Goal: Transaction & Acquisition: Purchase product/service

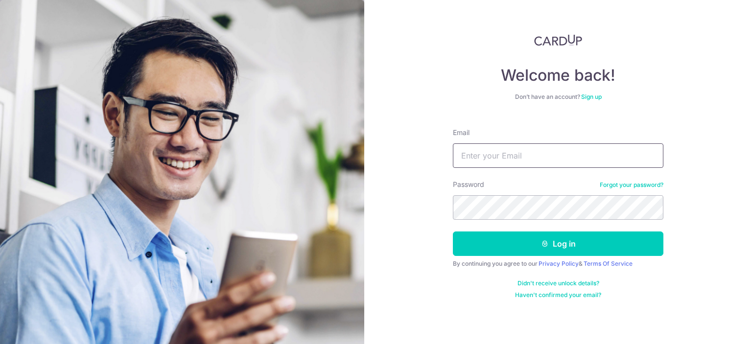
click at [476, 157] on input "Email" at bounding box center [558, 155] width 210 height 24
type input "[EMAIL_ADDRESS][DOMAIN_NAME]"
click at [453, 231] on button "Log in" at bounding box center [558, 243] width 210 height 24
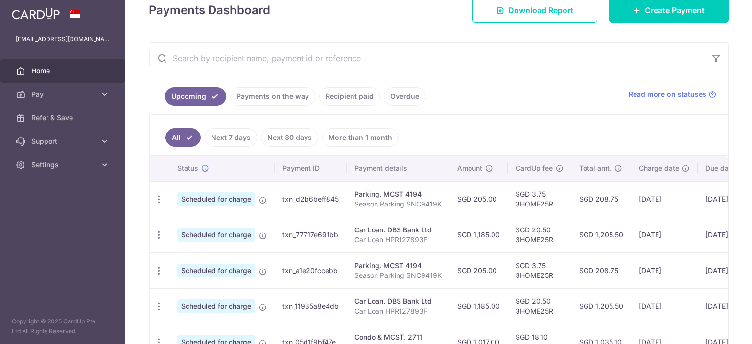
scroll to position [49, 0]
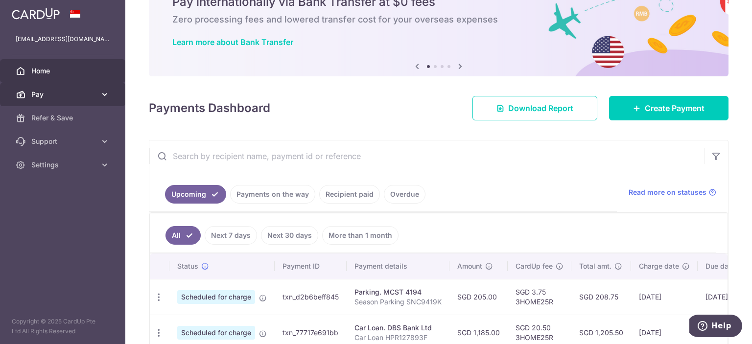
click at [70, 95] on span "Pay" at bounding box center [63, 95] width 65 height 10
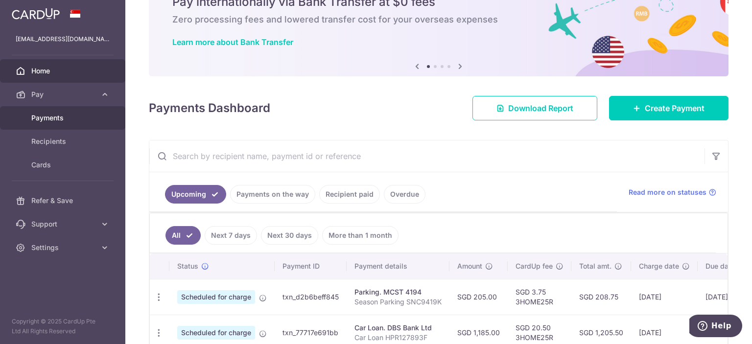
click at [60, 116] on span "Payments" at bounding box center [63, 118] width 65 height 10
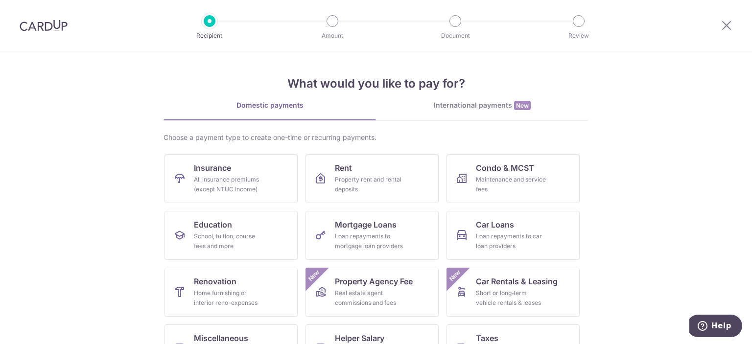
click at [483, 93] on div "What would you like to pay for? Domestic payments International payments New Ch…" at bounding box center [375, 244] width 425 height 387
click at [484, 100] on div "International payments New" at bounding box center [482, 105] width 212 height 10
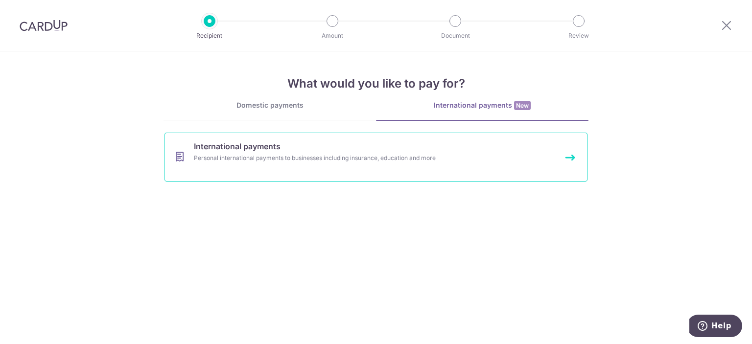
click at [403, 156] on div "Personal international payments to businesses including insurance, education an…" at bounding box center [363, 158] width 338 height 10
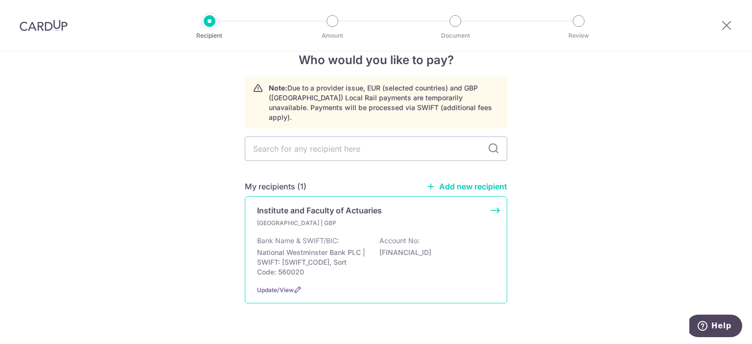
scroll to position [30, 0]
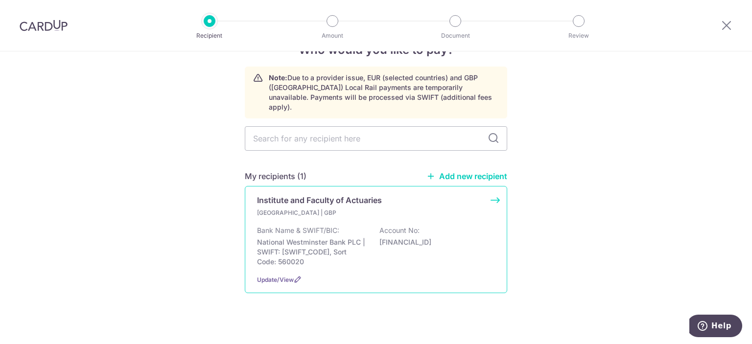
click at [330, 208] on p "United Kingdom | GBP" at bounding box center [314, 213] width 115 height 10
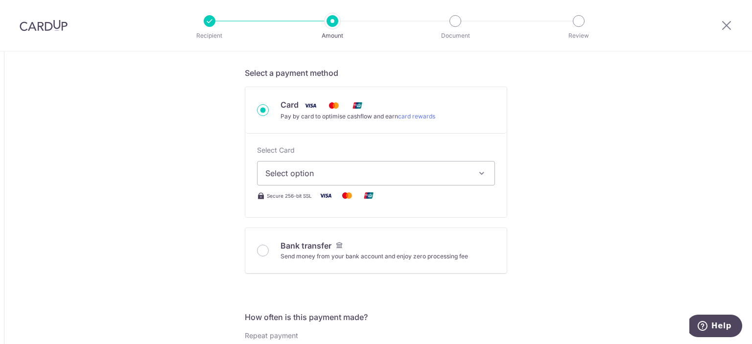
scroll to position [294, 0]
click at [415, 174] on span "Select option" at bounding box center [367, 172] width 204 height 12
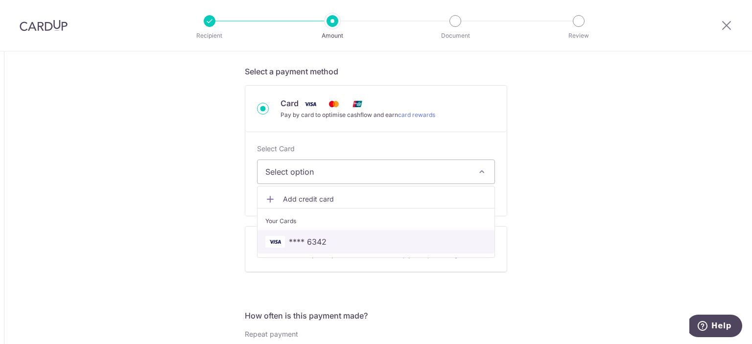
click at [376, 237] on span "**** 6342" at bounding box center [375, 242] width 221 height 12
type input "1,000.00"
type input "1,754.02"
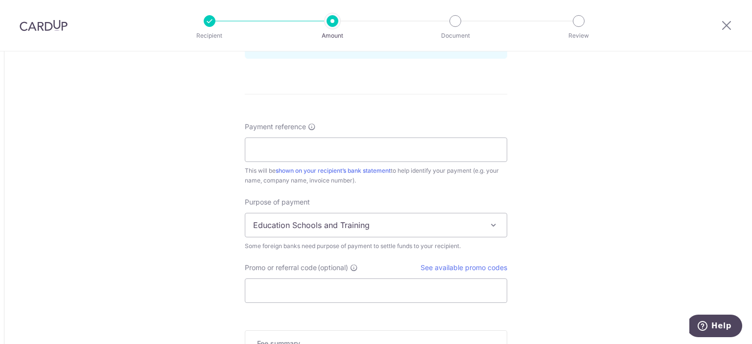
scroll to position [734, 0]
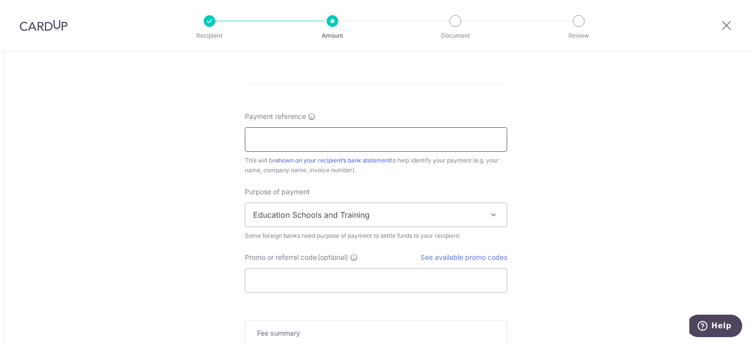
click at [343, 135] on input "Payment reference" at bounding box center [376, 139] width 262 height 24
paste input "ARN: 9047155"
click at [272, 133] on input "ARN: 9047155" at bounding box center [376, 139] width 262 height 24
type input "ARN 9047155 Membership Fees"
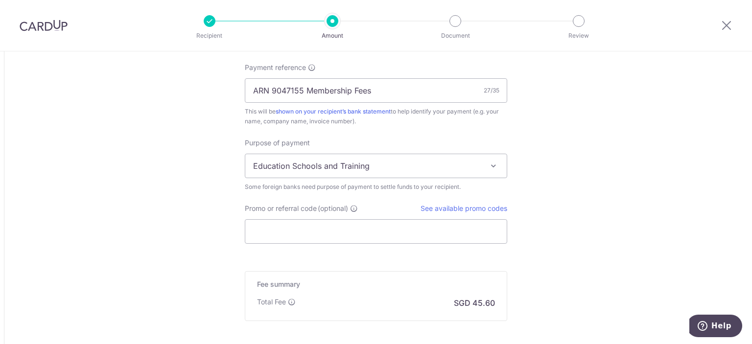
scroll to position [881, 0]
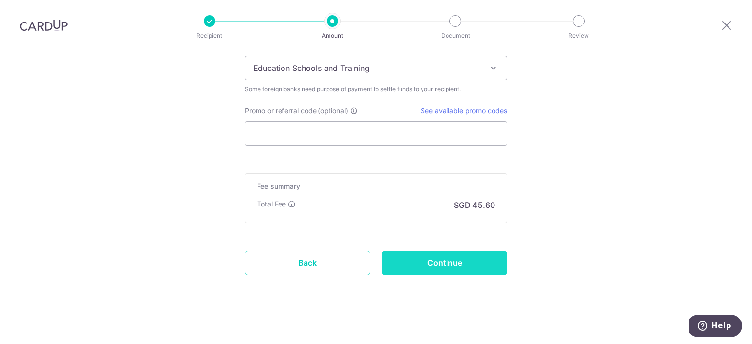
click at [414, 260] on input "Continue" at bounding box center [444, 263] width 125 height 24
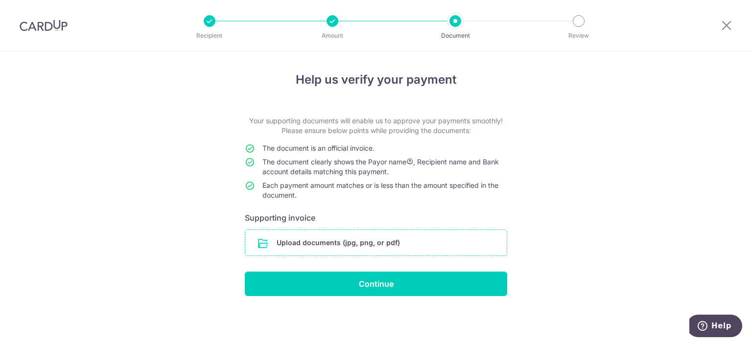
click at [361, 240] on input "file" at bounding box center [375, 242] width 261 height 25
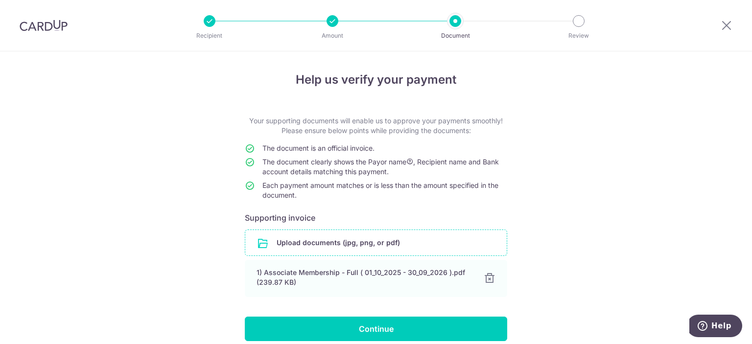
scroll to position [43, 0]
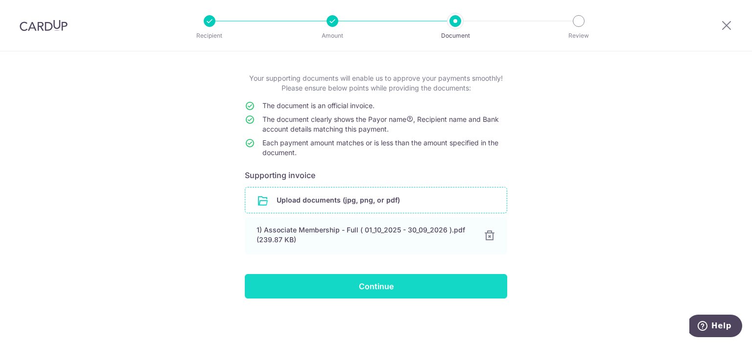
click at [306, 277] on input "Continue" at bounding box center [376, 286] width 262 height 24
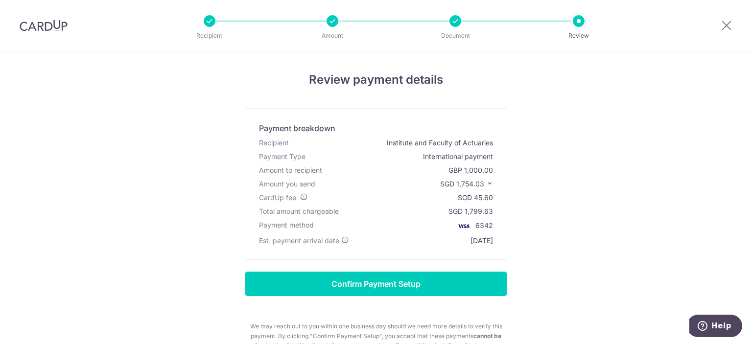
click at [486, 183] on icon at bounding box center [489, 183] width 7 height 7
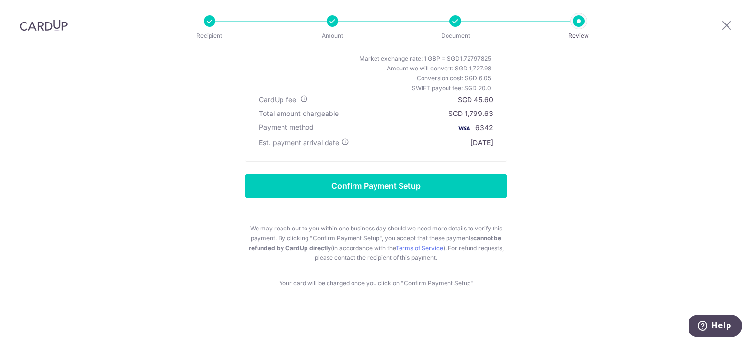
scroll to position [138, 0]
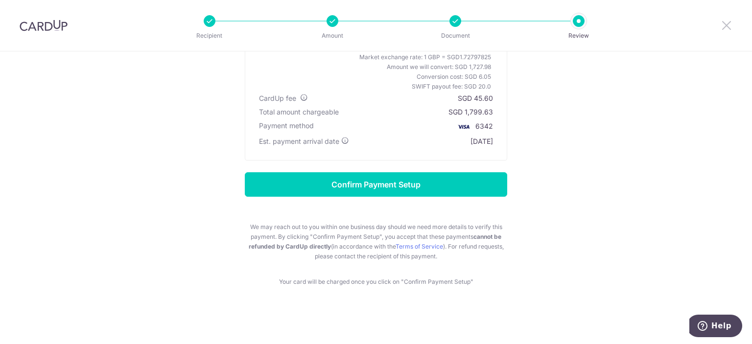
click at [726, 22] on icon at bounding box center [726, 25] width 12 height 12
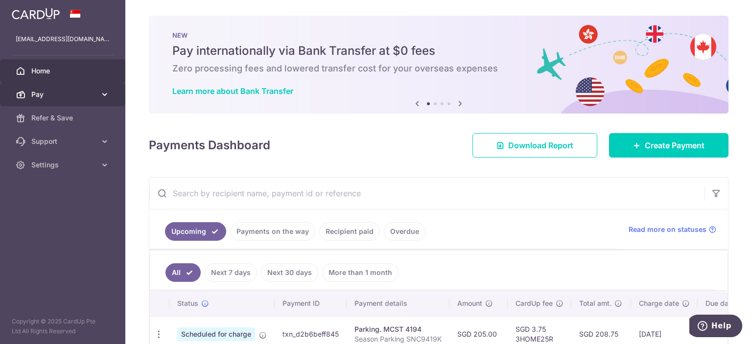
click at [59, 99] on link "Pay" at bounding box center [62, 94] width 125 height 23
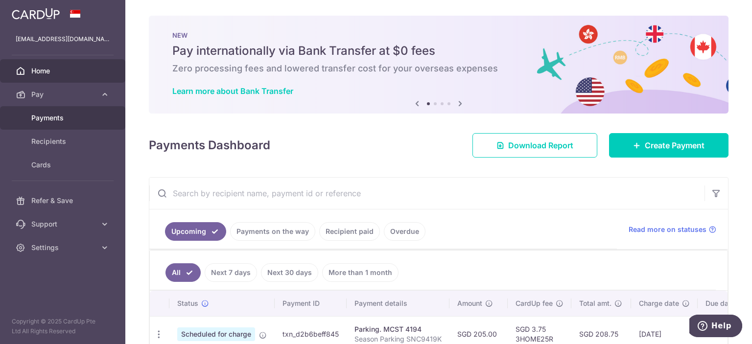
click at [63, 123] on link "Payments" at bounding box center [62, 117] width 125 height 23
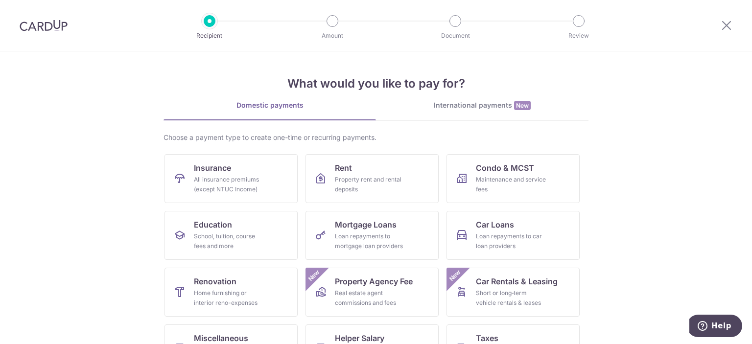
click at [501, 105] on div "International payments New" at bounding box center [482, 105] width 212 height 10
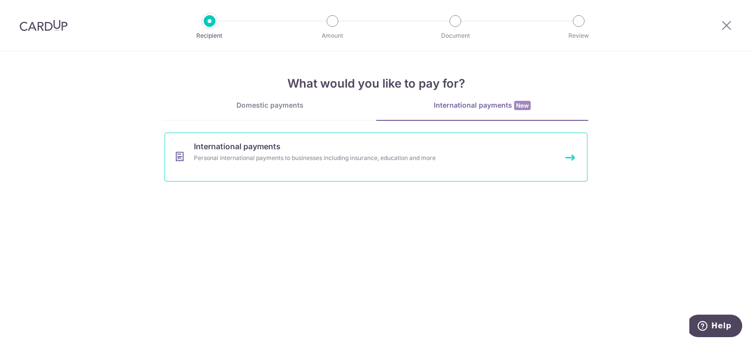
click at [376, 155] on div "Personal international payments to businesses including insurance, education an…" at bounding box center [363, 158] width 338 height 10
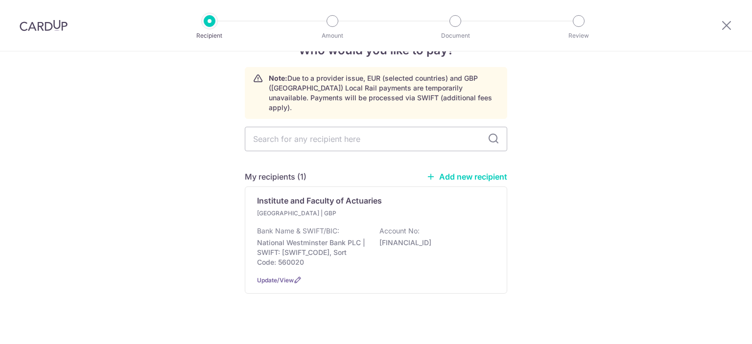
scroll to position [30, 0]
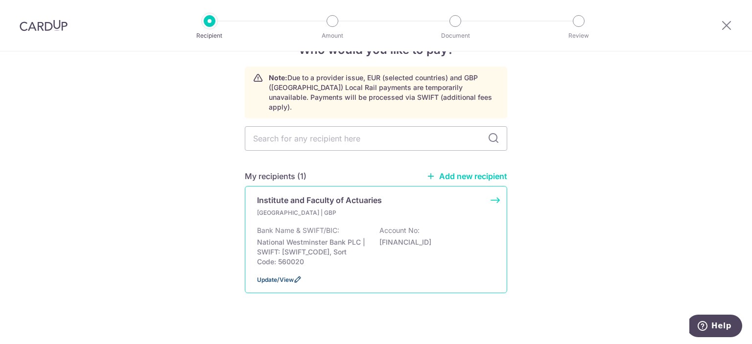
click at [290, 276] on link "Update/View" at bounding box center [275, 279] width 37 height 7
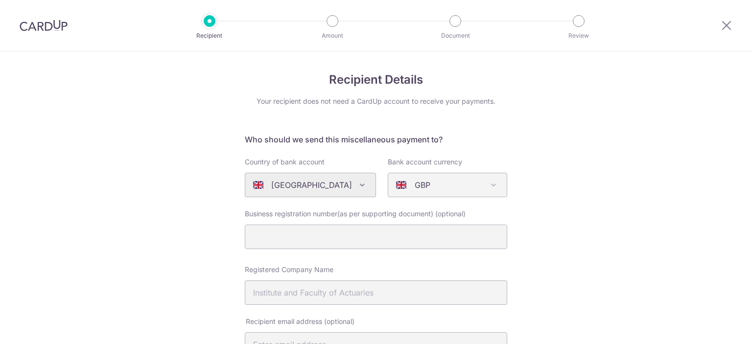
select select "23739"
click at [722, 25] on icon at bounding box center [726, 25] width 12 height 12
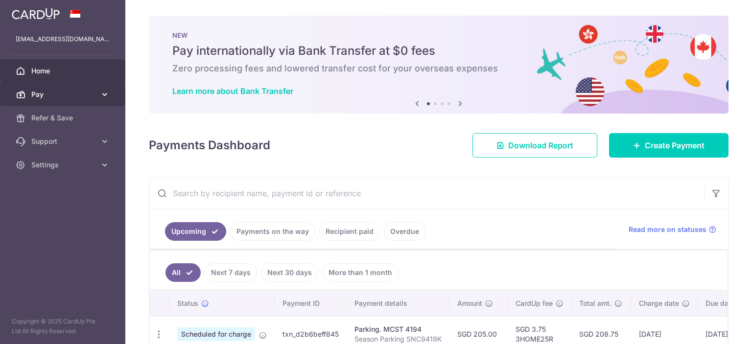
click at [79, 93] on span "Pay" at bounding box center [63, 95] width 65 height 10
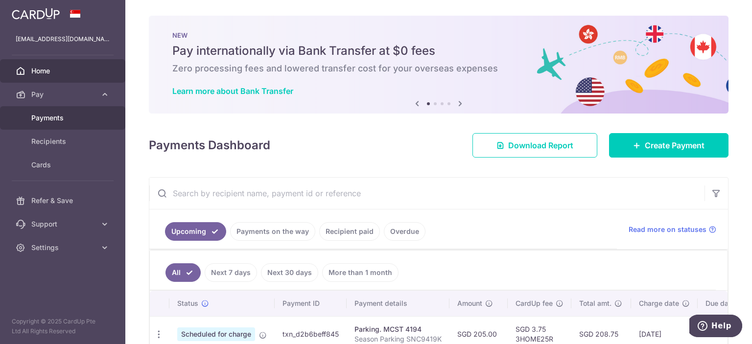
click at [75, 113] on span "Payments" at bounding box center [63, 118] width 65 height 10
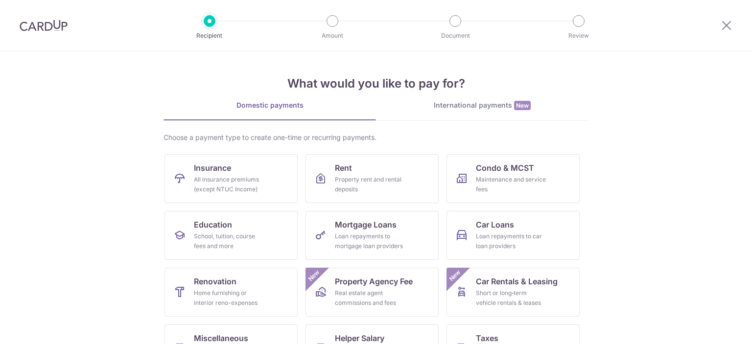
click at [484, 97] on div "What would you like to pay for? Domestic payments International payments New Ch…" at bounding box center [375, 244] width 425 height 387
click at [485, 104] on div "International payments New" at bounding box center [482, 105] width 212 height 10
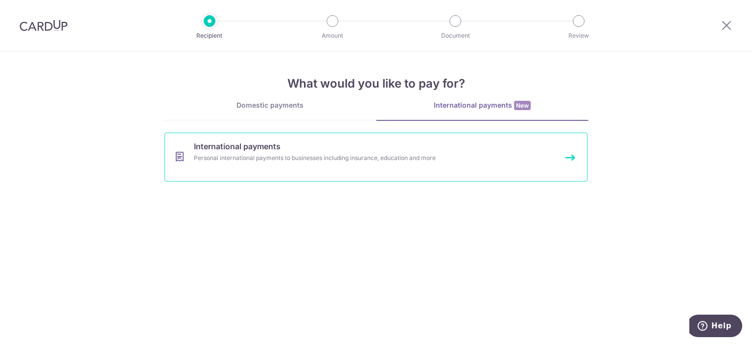
click at [355, 158] on div "Personal international payments to businesses including insurance, education an…" at bounding box center [363, 158] width 338 height 10
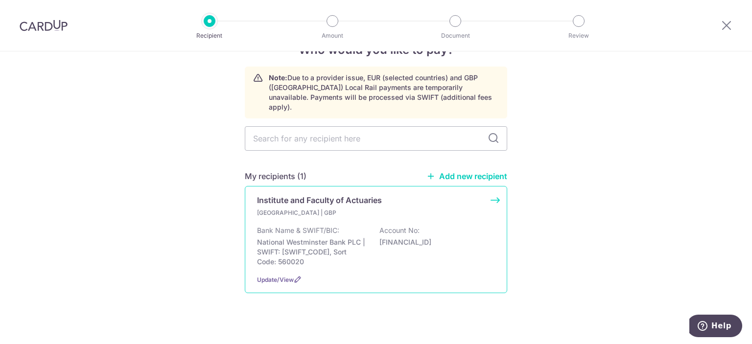
click at [324, 208] on div "[GEOGRAPHIC_DATA] | GBP Bank Name & SWIFT/BIC: National Westminster Bank PLC | …" at bounding box center [376, 237] width 238 height 59
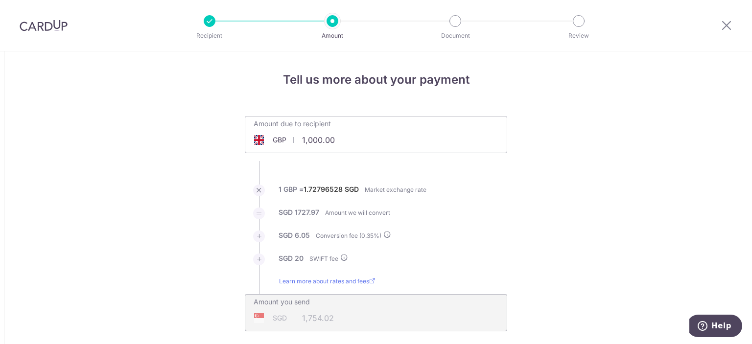
drag, startPoint x: 335, startPoint y: 136, endPoint x: 270, endPoint y: 142, distance: 65.4
click at [249, 138] on div "GBP 1,000.00 1000" at bounding box center [320, 140] width 151 height 23
type input "585.00"
type input "1,034.36"
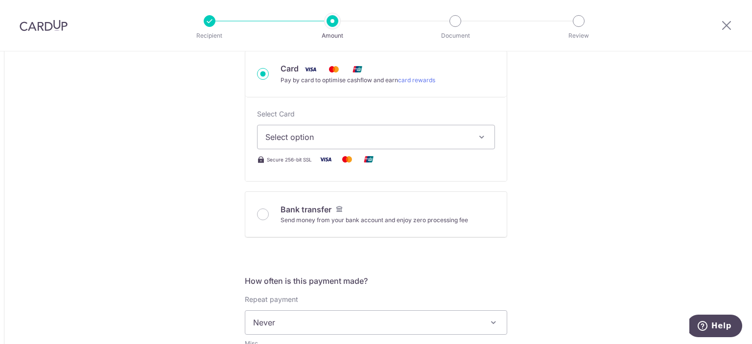
scroll to position [343, 0]
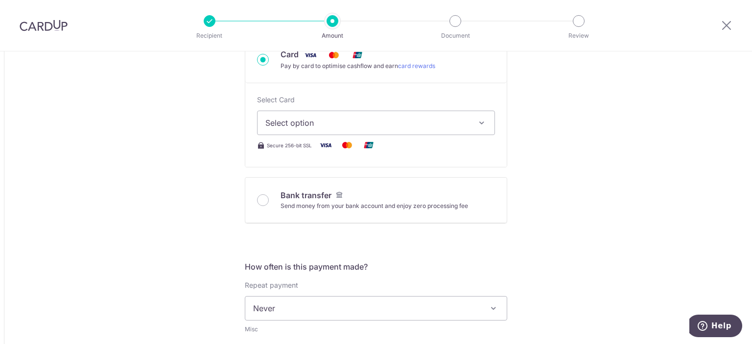
click at [390, 123] on span "Select option" at bounding box center [367, 123] width 204 height 12
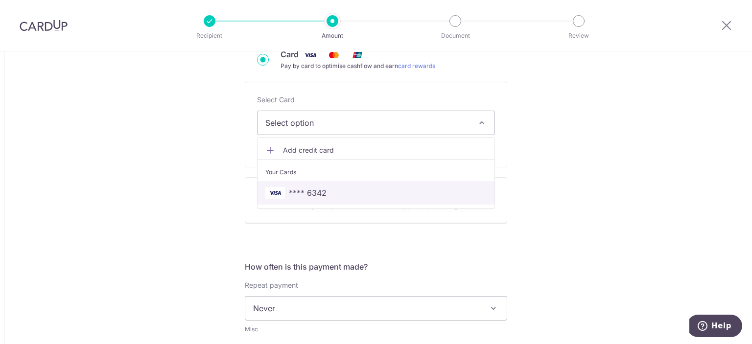
click at [348, 193] on span "**** 6342" at bounding box center [375, 193] width 221 height 12
type input "585.00"
type input "1,034.45"
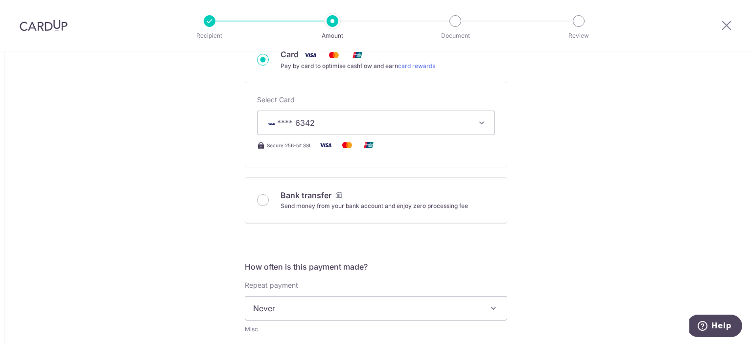
click at [196, 183] on div "Tell us more about your payment Amount due to recipient GBP 585.00 585 1 GBP = …" at bounding box center [376, 298] width 752 height 1178
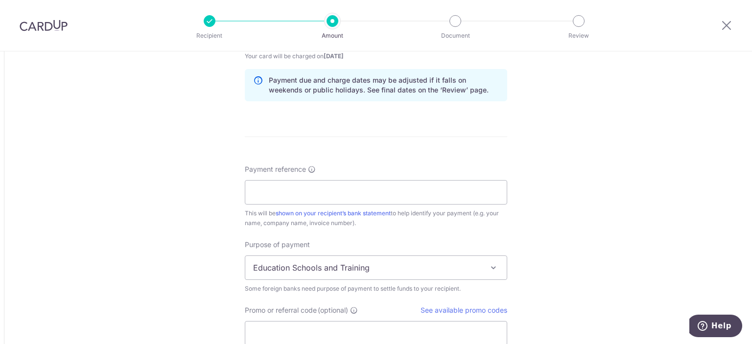
scroll to position [685, 0]
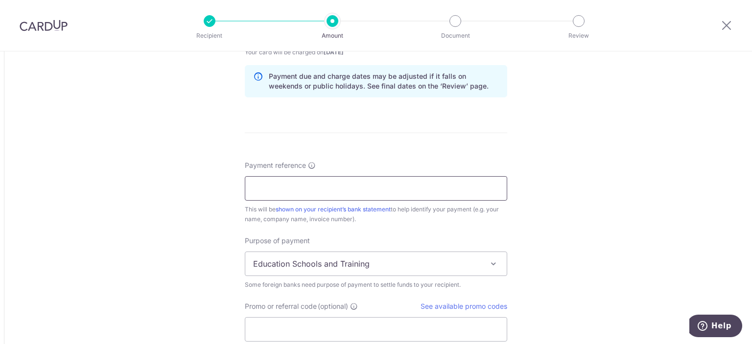
click at [269, 186] on input "Payment reference" at bounding box center [376, 188] width 262 height 24
type input "ARN 9047155 Membership Fees"
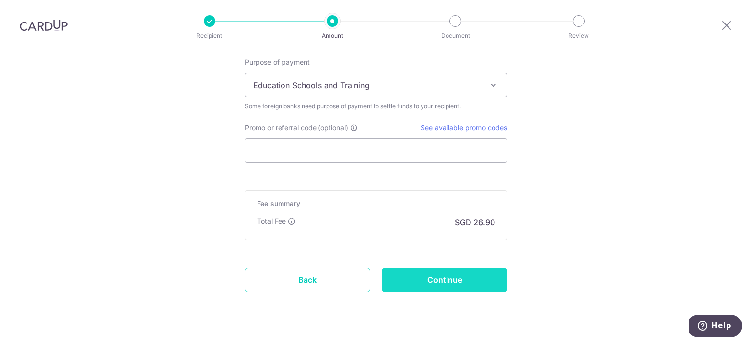
scroll to position [881, 0]
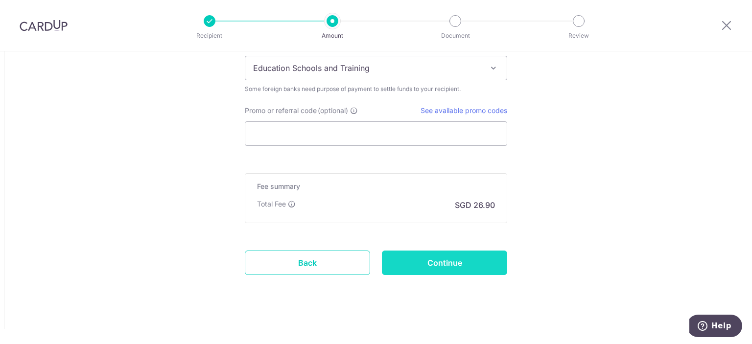
click at [450, 267] on input "Continue" at bounding box center [444, 263] width 125 height 24
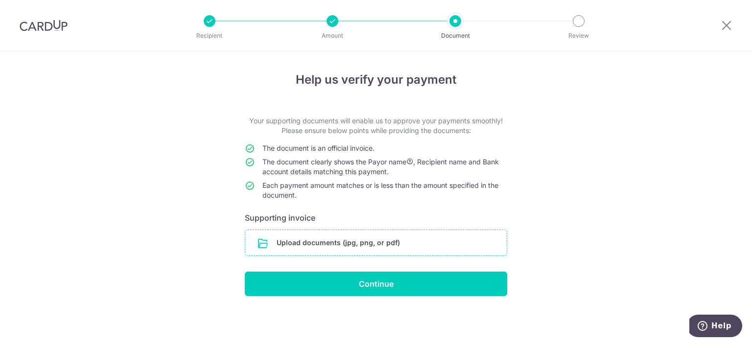
click at [349, 242] on input "file" at bounding box center [375, 242] width 261 height 25
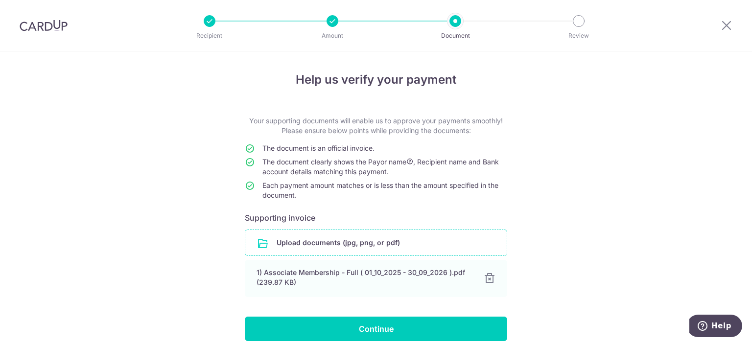
click at [204, 203] on div "Help us verify your payment Your supporting documents will enable us to approve…" at bounding box center [376, 219] width 752 height 336
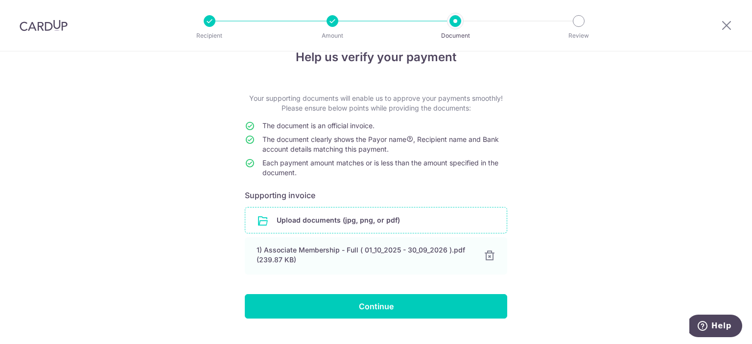
scroll to position [43, 0]
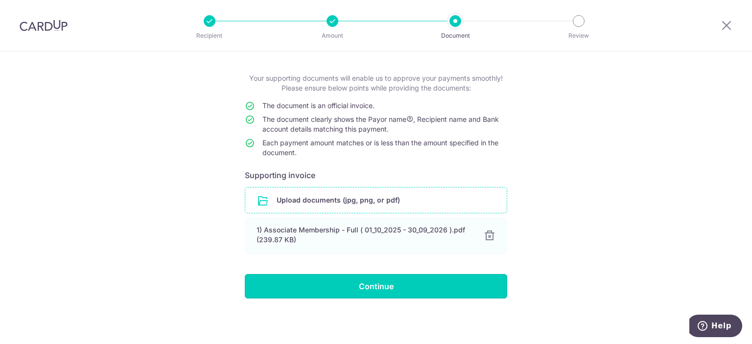
click at [289, 284] on input "Continue" at bounding box center [376, 286] width 262 height 24
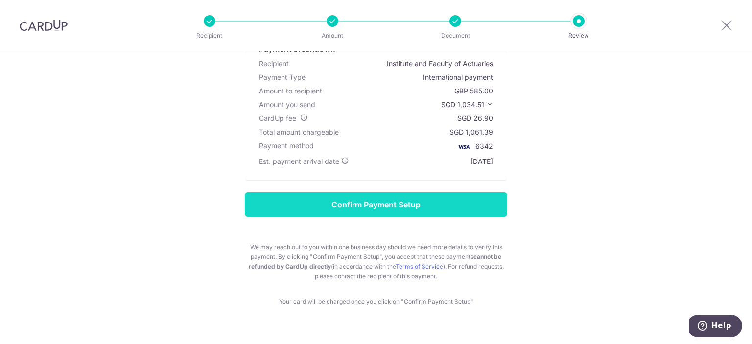
scroll to position [99, 0]
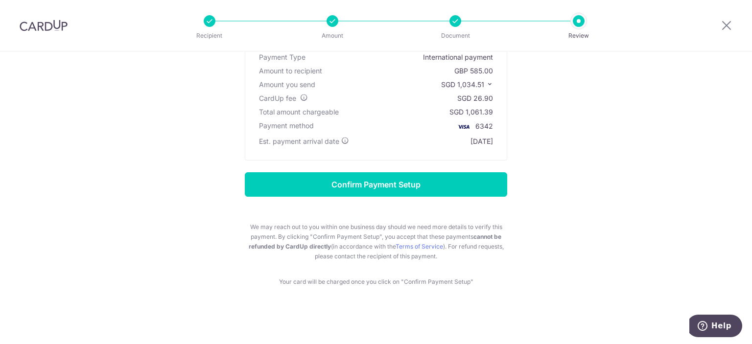
click at [224, 278] on div "Review payment details Payment breakdown Recipient Institute and Faculty of Act…" at bounding box center [376, 129] width 573 height 315
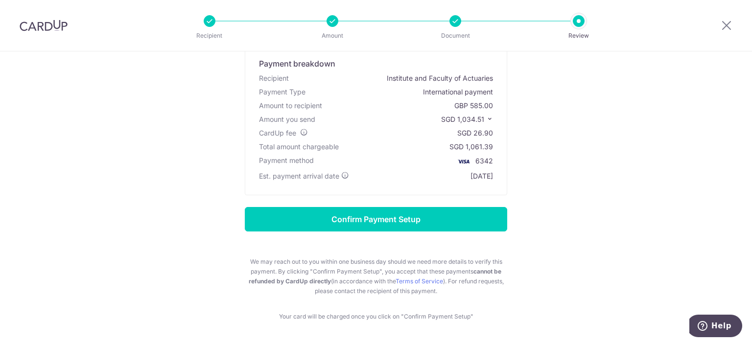
scroll to position [50, 0]
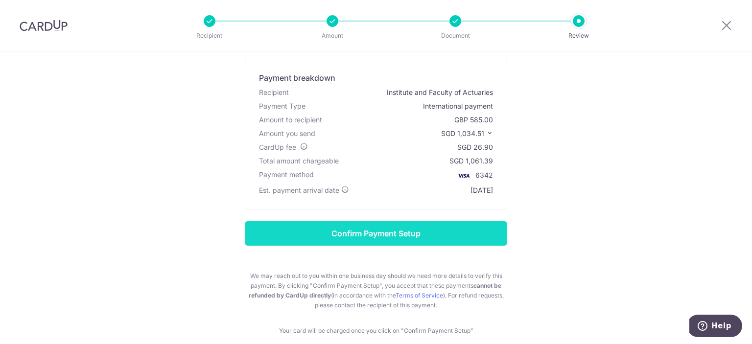
click at [276, 238] on input "Confirm Payment Setup" at bounding box center [376, 233] width 262 height 24
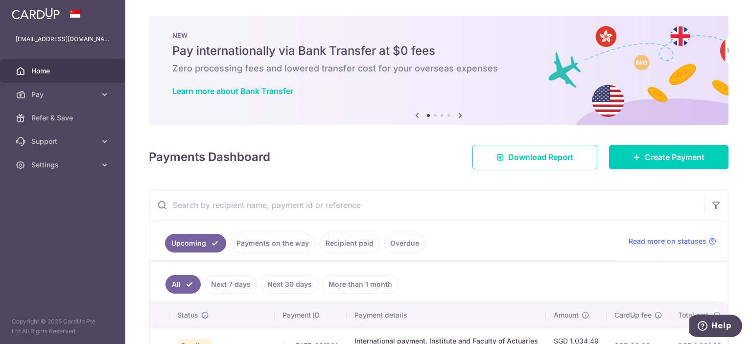
click at [503, 247] on ul "Upcoming Payments on the way Recipient paid Overdue" at bounding box center [382, 241] width 467 height 40
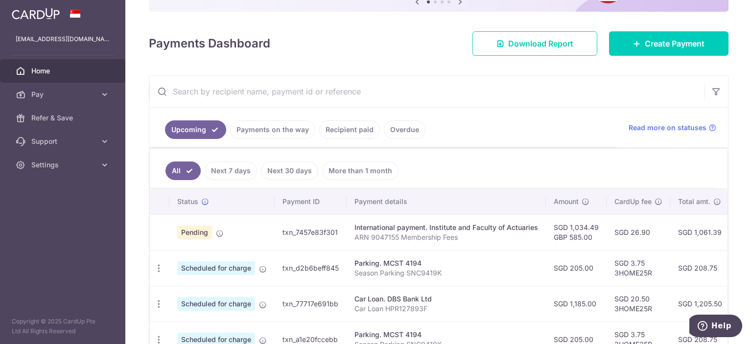
scroll to position [117, 0]
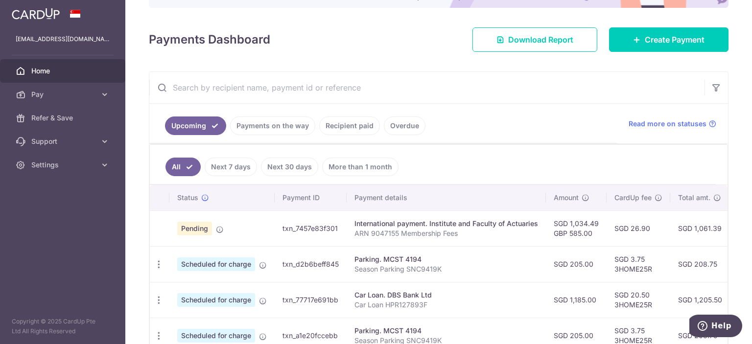
click at [503, 80] on input "text" at bounding box center [426, 87] width 555 height 31
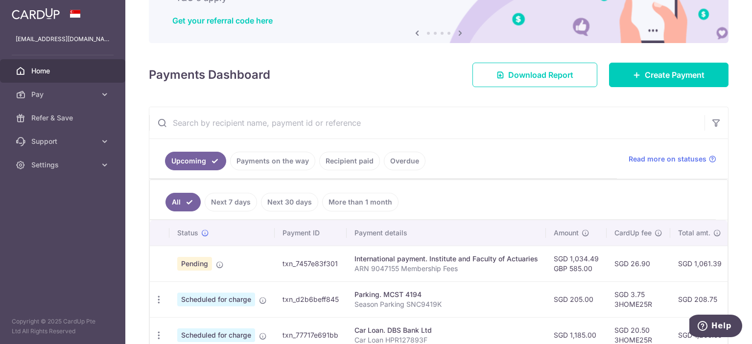
scroll to position [0, 0]
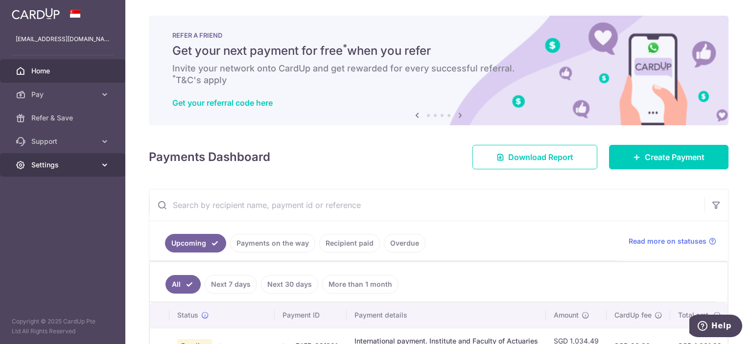
click at [78, 160] on span "Settings" at bounding box center [63, 165] width 65 height 10
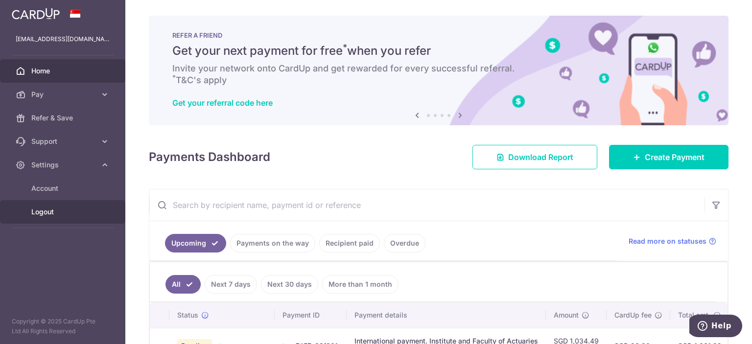
click at [60, 209] on span "Logout" at bounding box center [63, 212] width 65 height 10
